Goal: Download file/media

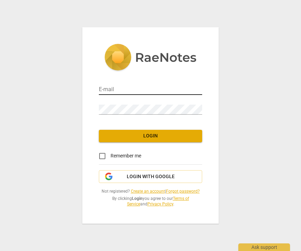
click at [170, 86] on input "email" at bounding box center [150, 90] width 103 height 10
type input "[EMAIL_ADDRESS][DOMAIN_NAME]"
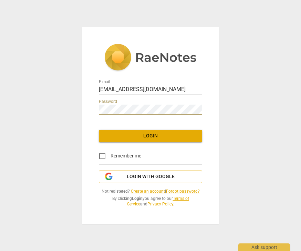
click at [170, 134] on span "Login" at bounding box center [150, 135] width 92 height 7
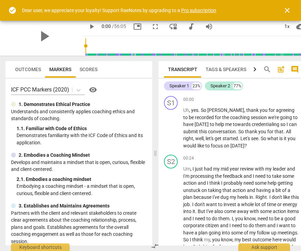
scroll to position [0, 9]
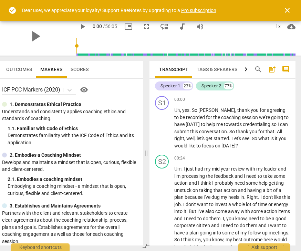
click at [272, 69] on span "post_add" at bounding box center [272, 69] width 8 height 8
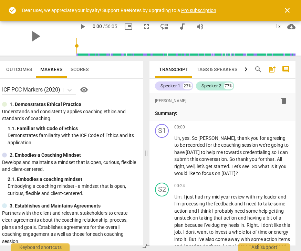
click at [287, 7] on span "close" at bounding box center [287, 10] width 8 height 8
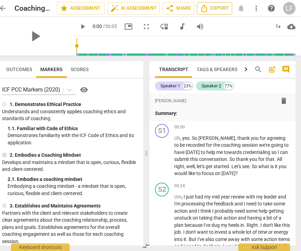
click at [217, 7] on span "Export" at bounding box center [214, 8] width 29 height 8
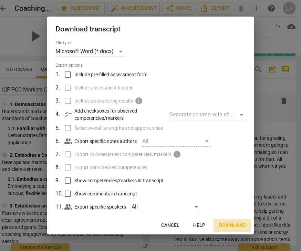
click at [235, 224] on span "Download" at bounding box center [232, 225] width 27 height 7
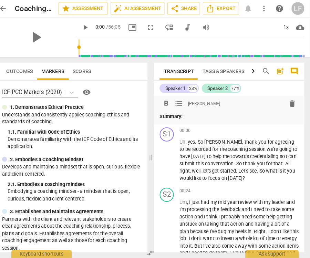
scroll to position [0, 0]
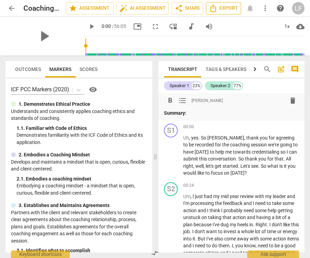
click at [229, 9] on span "Export" at bounding box center [223, 8] width 29 height 8
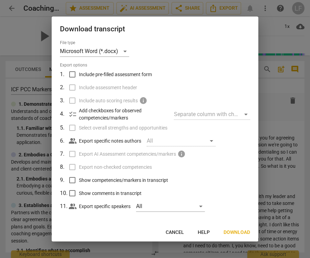
click at [178, 229] on span "Cancel" at bounding box center [175, 232] width 18 height 7
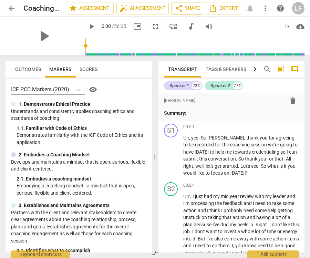
click at [191, 5] on span "share Share" at bounding box center [187, 8] width 25 height 8
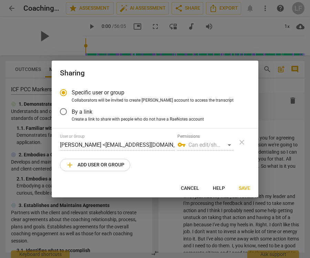
click at [243, 141] on div "User or Group [PERSON_NAME] <[EMAIL_ADDRESS][DOMAIN_NAME]> Permissions vpn_key …" at bounding box center [155, 142] width 190 height 17
click at [192, 189] on span "Cancel" at bounding box center [190, 188] width 18 height 7
radio input "false"
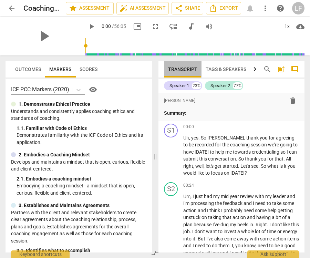
click at [177, 74] on button "Transcript" at bounding box center [183, 69] width 38 height 17
click at [230, 67] on span "Tags & Speakers" at bounding box center [226, 70] width 41 height 6
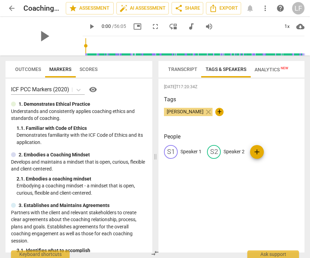
click at [273, 63] on button "Analytics New" at bounding box center [272, 69] width 42 height 17
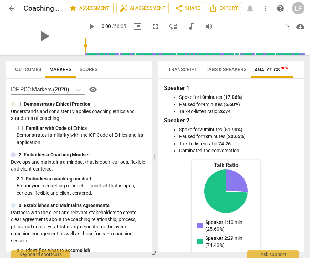
click at [229, 65] on span "Tags & Speakers" at bounding box center [226, 69] width 49 height 10
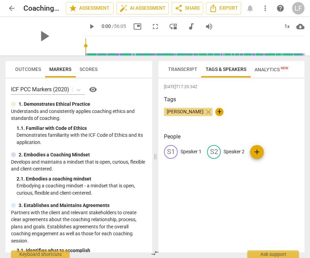
click at [189, 64] on span "Transcript" at bounding box center [183, 69] width 38 height 10
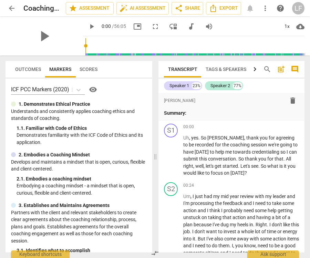
click at [280, 69] on span "post_add" at bounding box center [281, 69] width 8 height 8
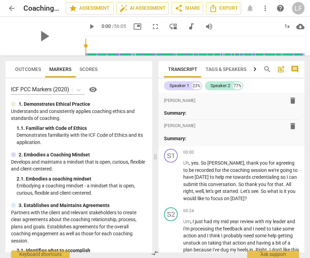
click at [284, 68] on span "post_add" at bounding box center [281, 69] width 8 height 8
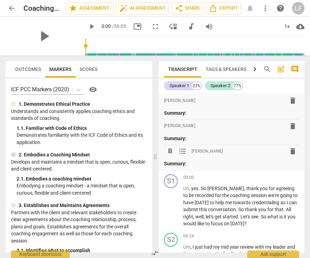
click at [295, 150] on span "delete" at bounding box center [293, 151] width 8 height 8
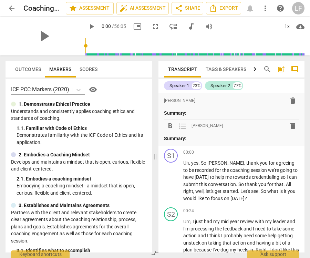
click at [296, 122] on span "delete" at bounding box center [293, 126] width 8 height 8
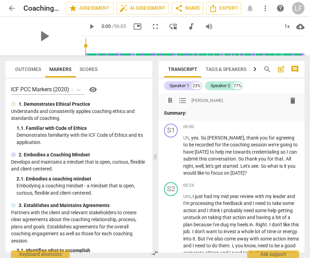
click at [293, 102] on span "delete" at bounding box center [293, 100] width 8 height 8
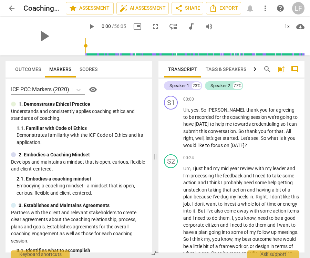
click at [297, 68] on span "comment" at bounding box center [295, 69] width 8 height 8
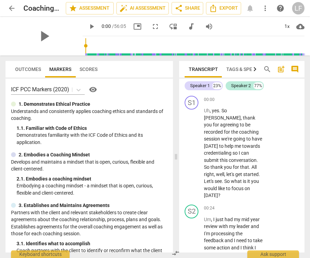
click at [269, 69] on span "search" at bounding box center [267, 69] width 8 height 8
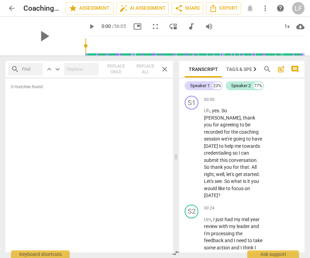
click at [298, 63] on div "search post_add comment" at bounding box center [281, 69] width 41 height 17
click at [279, 69] on span "post_add" at bounding box center [281, 69] width 8 height 8
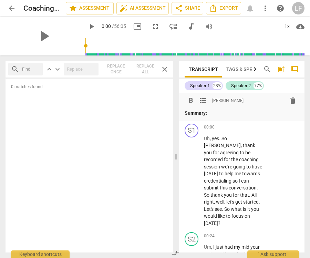
click at [293, 102] on span "delete" at bounding box center [293, 100] width 8 height 8
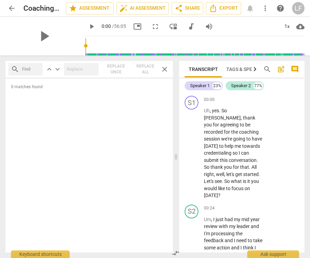
click at [295, 69] on span "comment" at bounding box center [295, 69] width 8 height 8
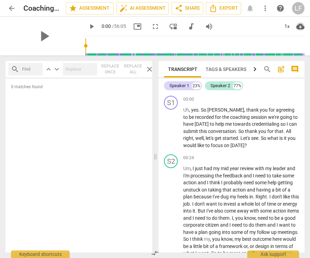
click at [301, 27] on span "cloud_download" at bounding box center [300, 26] width 8 height 8
click at [301, 4] on div at bounding box center [155, 129] width 310 height 258
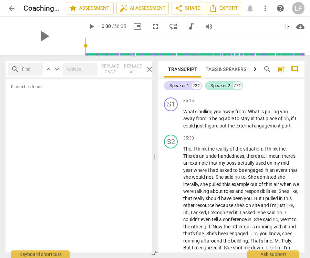
scroll to position [4998, 0]
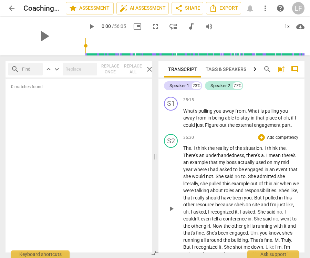
click at [298, 188] on p "The . I think the reality of the situation . I think the . There's an underhand…" at bounding box center [241, 208] width 116 height 127
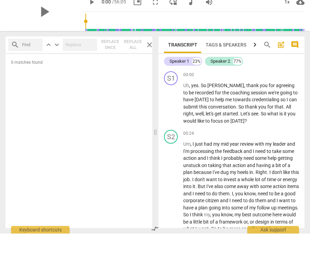
scroll to position [0, 0]
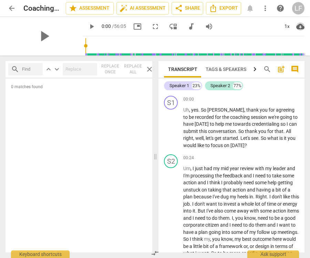
click at [300, 28] on span "cloud_download" at bounding box center [300, 26] width 8 height 8
click at [235, 30] on div at bounding box center [155, 129] width 310 height 258
click at [229, 8] on span "Export" at bounding box center [223, 8] width 29 height 8
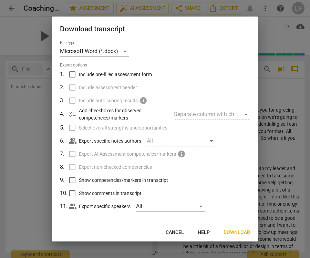
click at [281, 67] on div at bounding box center [155, 129] width 310 height 258
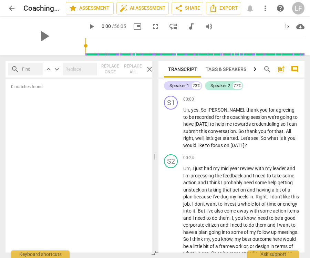
type input "934"
click at [140, 41] on input "range" at bounding box center [194, 46] width 219 height 22
click at [283, 7] on span "help" at bounding box center [280, 8] width 8 height 8
click at [224, 9] on span "Export" at bounding box center [223, 8] width 29 height 8
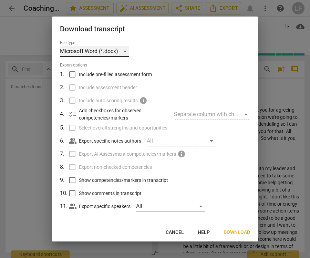
click at [127, 53] on div "Microsoft Word (*.docx)" at bounding box center [94, 51] width 69 height 11
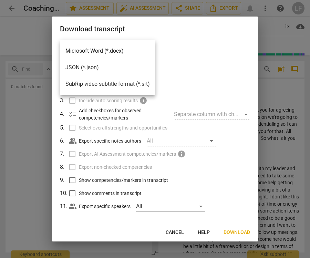
click at [127, 51] on li "Microsoft Word (*.docx)" at bounding box center [107, 51] width 95 height 17
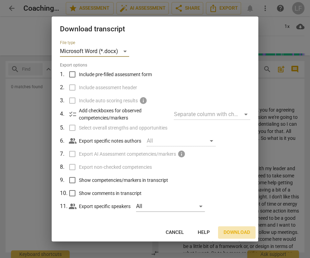
click at [245, 233] on span "Download" at bounding box center [237, 232] width 27 height 7
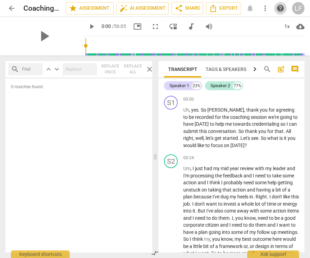
click at [282, 5] on span "help" at bounding box center [280, 8] width 8 height 8
click at [227, 8] on span "Export" at bounding box center [223, 8] width 29 height 8
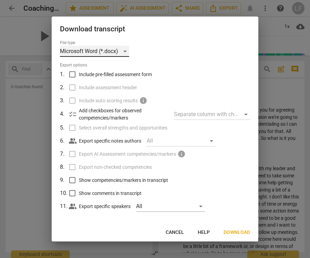
click at [126, 48] on div "Microsoft Word (*.docx)" at bounding box center [94, 51] width 69 height 11
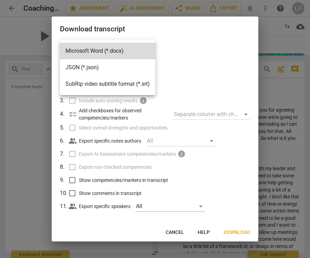
click at [287, 107] on div at bounding box center [155, 129] width 310 height 258
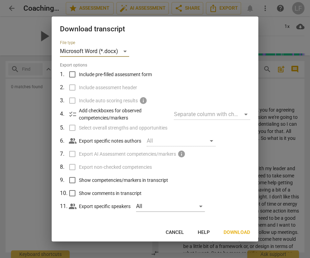
click at [282, 102] on div at bounding box center [155, 129] width 310 height 258
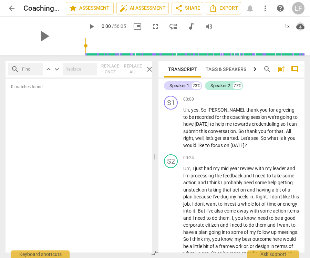
click at [301, 24] on span "cloud_download" at bounding box center [300, 26] width 8 height 8
click at [226, 35] on div at bounding box center [155, 129] width 310 height 258
click at [193, 9] on span "share Share" at bounding box center [187, 8] width 25 height 8
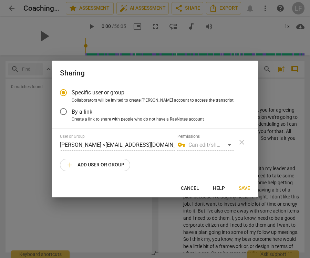
click at [248, 188] on span "Save" at bounding box center [244, 188] width 11 height 7
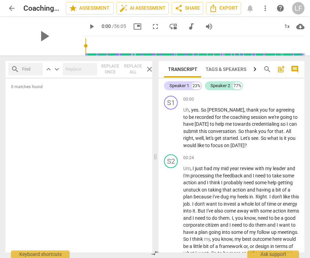
radio input "false"
click at [266, 154] on div "+ Add competency" at bounding box center [278, 157] width 41 height 7
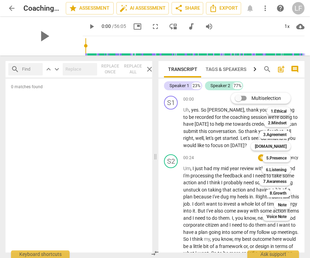
click at [298, 84] on div at bounding box center [155, 129] width 310 height 258
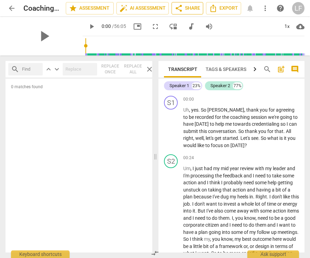
click at [195, 4] on span "share Share" at bounding box center [187, 8] width 25 height 8
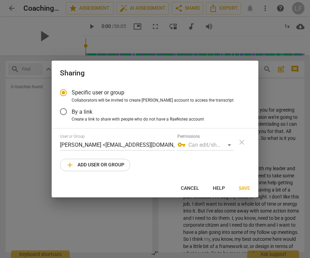
click at [193, 188] on span "Cancel" at bounding box center [190, 188] width 18 height 7
radio input "false"
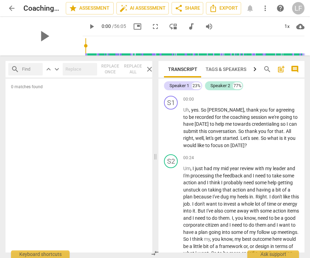
click at [265, 9] on span "more_vert" at bounding box center [265, 8] width 8 height 8
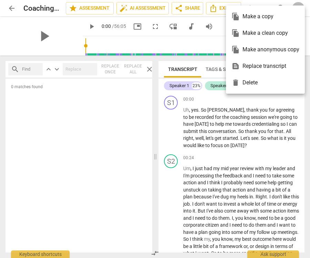
click at [217, 23] on div at bounding box center [155, 129] width 310 height 258
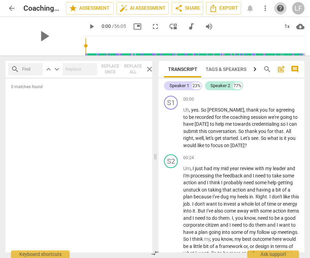
click at [281, 8] on span "help" at bounding box center [280, 8] width 8 height 8
